Goal: Find specific page/section: Find specific page/section

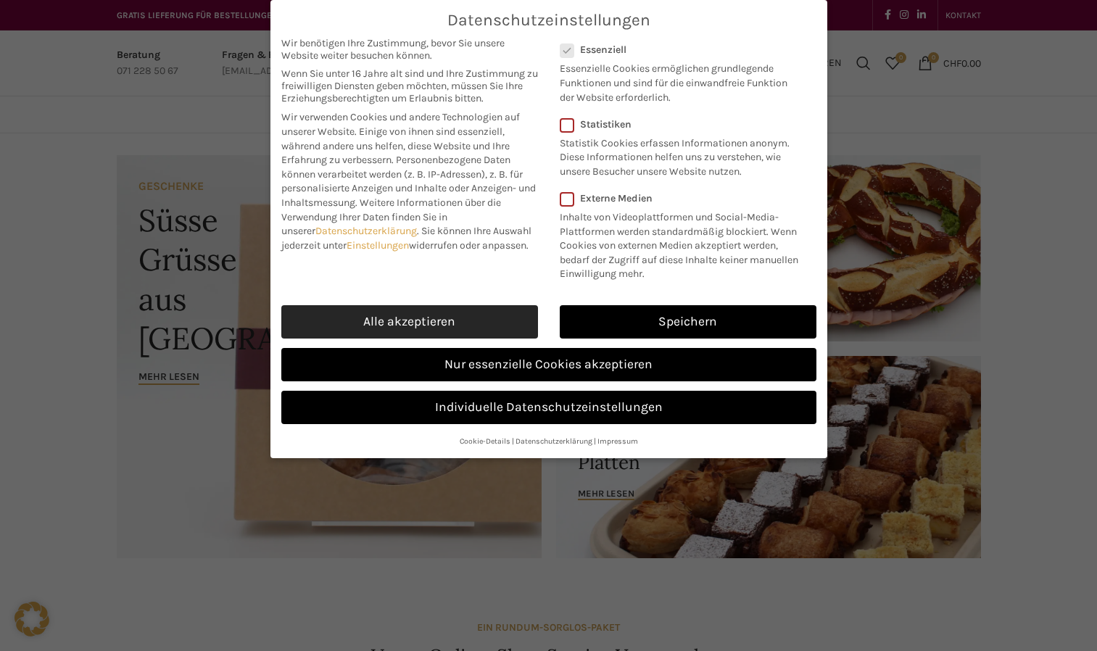
click at [460, 313] on link "Alle akzeptieren" at bounding box center [409, 321] width 257 height 33
checkbox input "true"
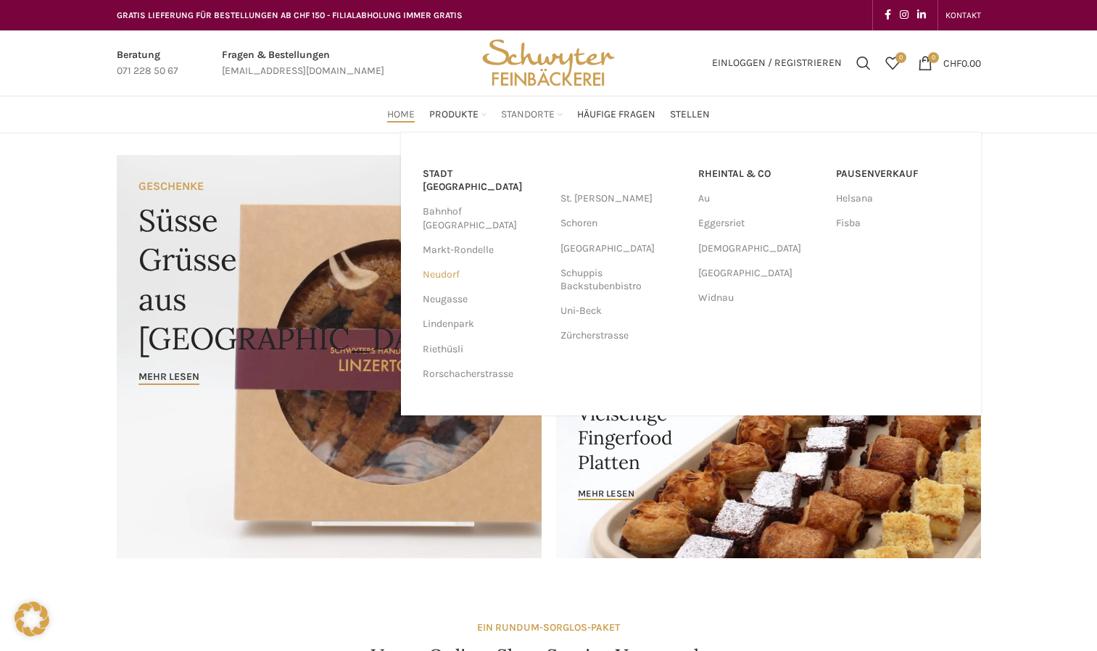
click at [457, 262] on link "Neudorf" at bounding box center [484, 274] width 123 height 25
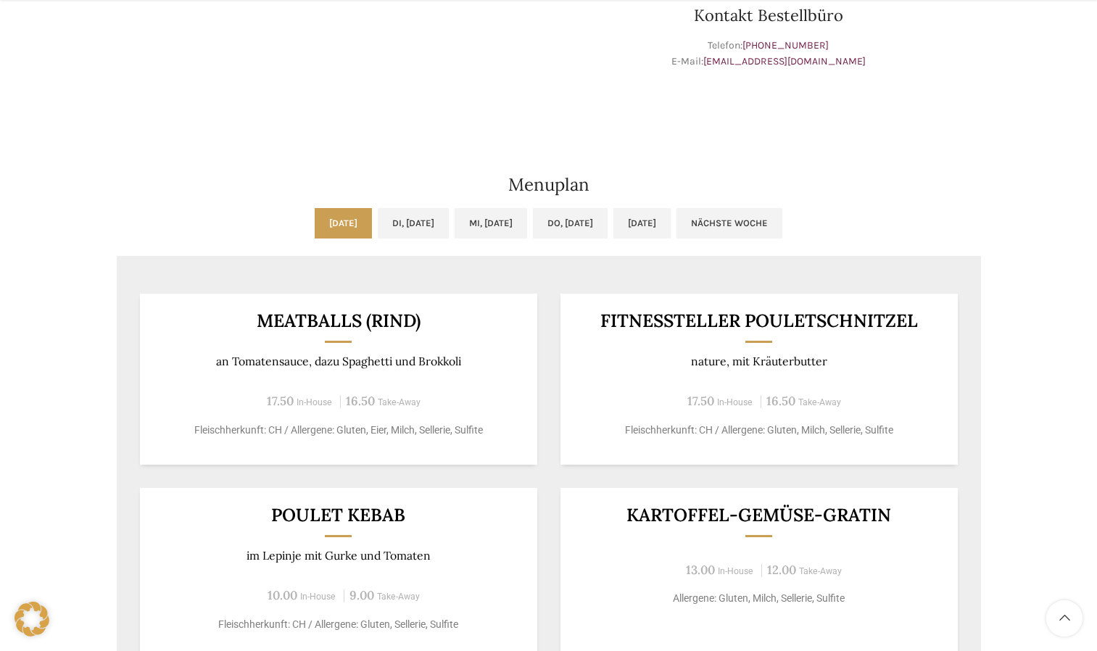
scroll to position [575, 0]
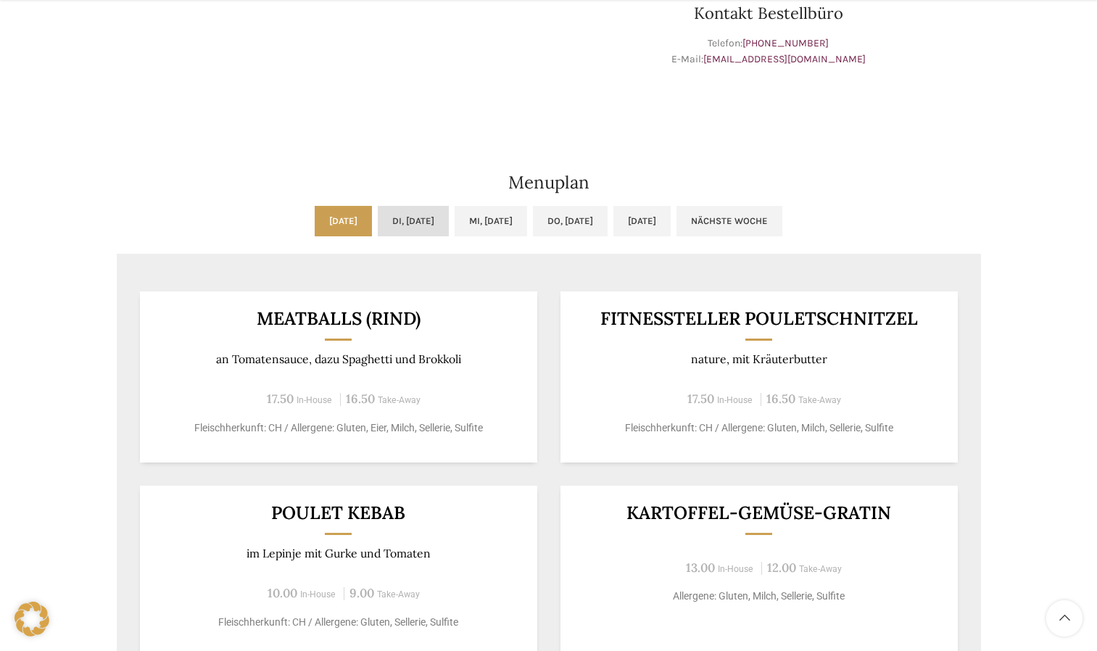
click at [401, 231] on link "Di, [DATE]" at bounding box center [413, 221] width 71 height 30
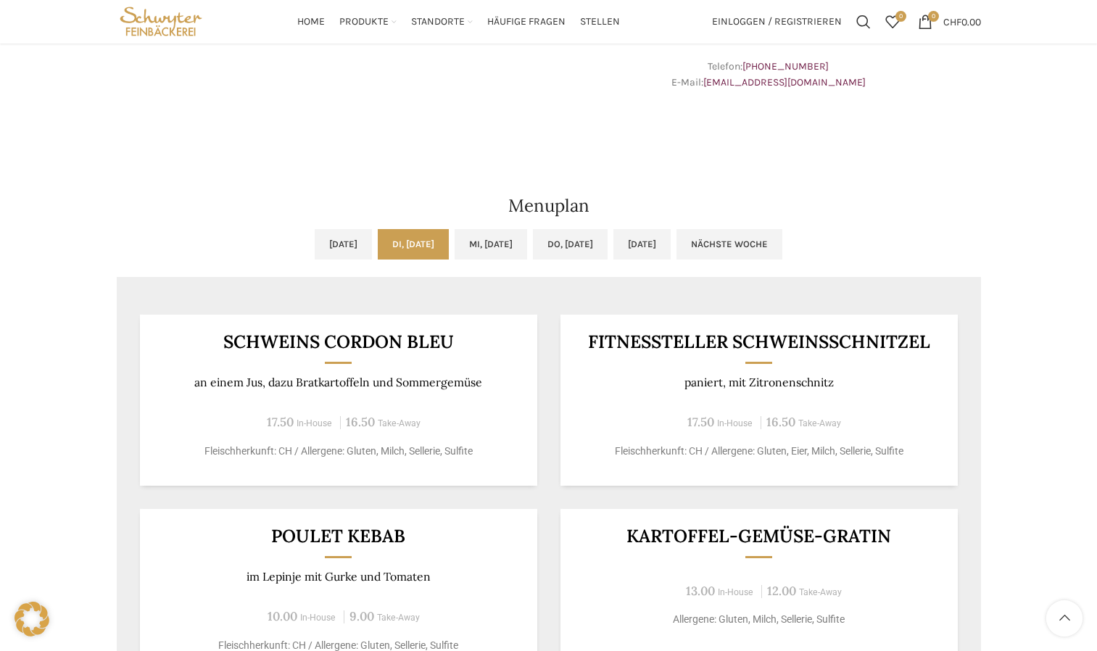
scroll to position [540, 0]
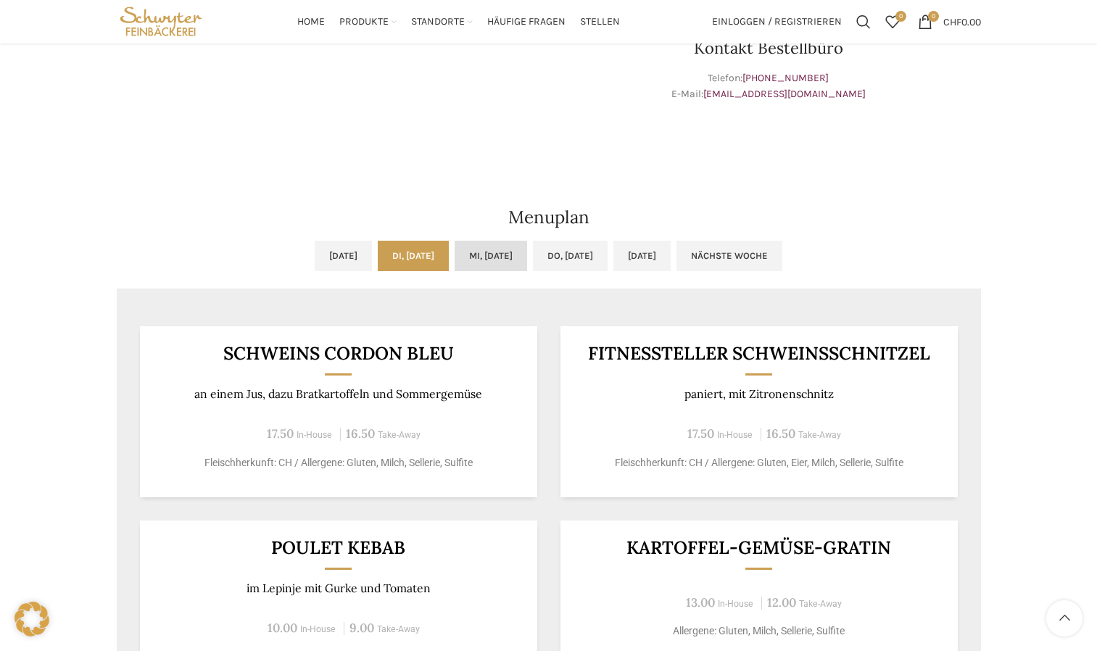
click at [501, 256] on link "Mi, [DATE]" at bounding box center [491, 256] width 73 height 30
